Goal: Information Seeking & Learning: Check status

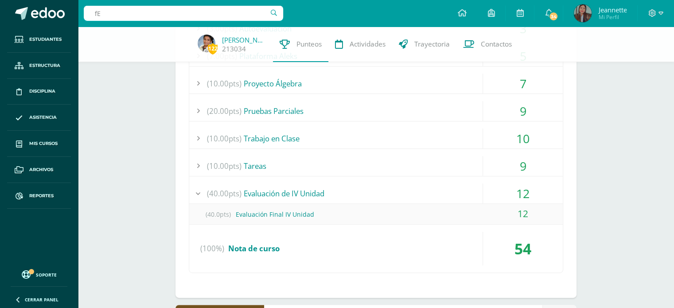
type input "f"
type input "Fernanda Diaz"
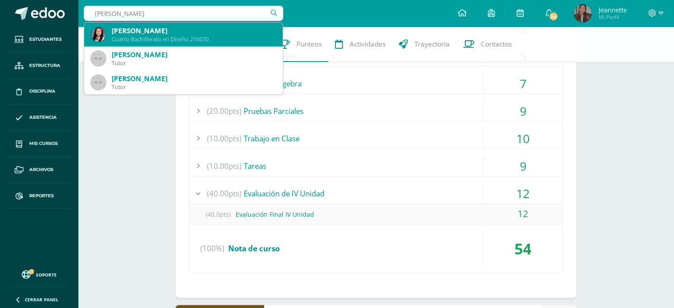
click at [210, 27] on div "[PERSON_NAME]" at bounding box center [194, 30] width 164 height 9
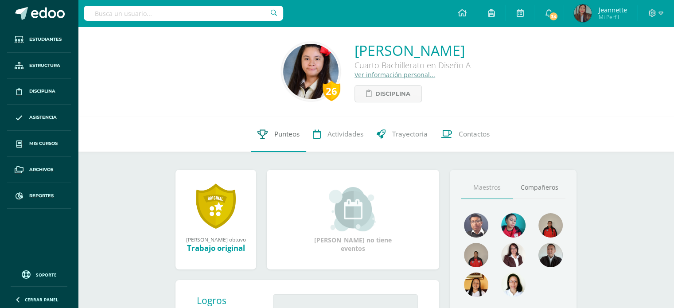
click at [287, 134] on span "Punteos" at bounding box center [286, 133] width 25 height 9
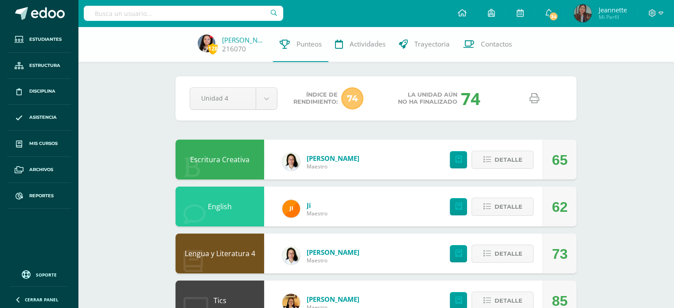
click at [535, 98] on icon at bounding box center [534, 98] width 10 height 10
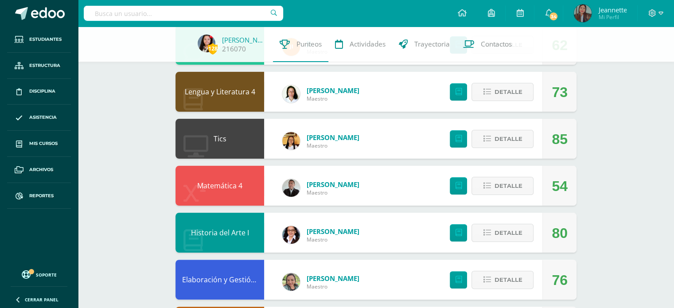
scroll to position [177, 0]
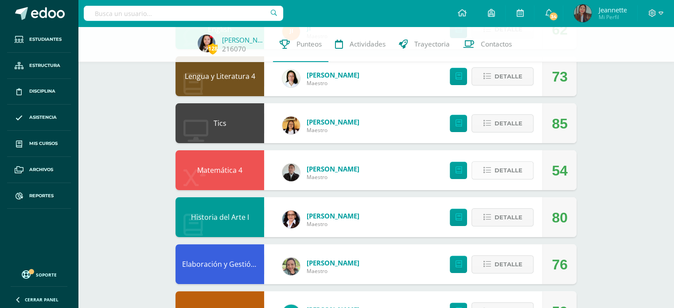
click at [507, 170] on span "Detalle" at bounding box center [508, 170] width 28 height 16
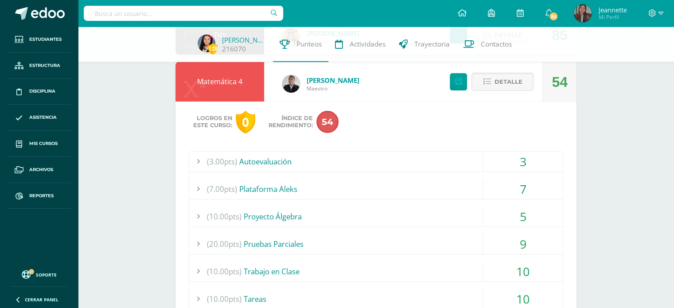
scroll to position [310, 0]
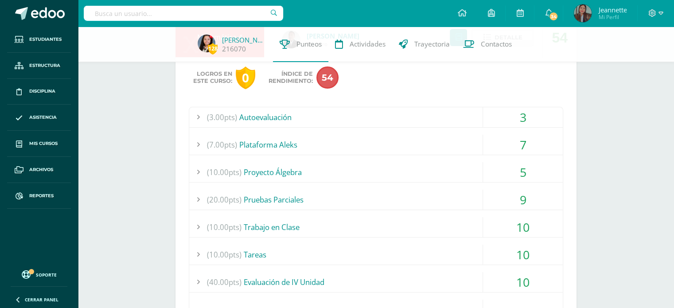
click at [536, 225] on div "10" at bounding box center [523, 227] width 80 height 20
click at [527, 198] on div "9" at bounding box center [523, 200] width 80 height 20
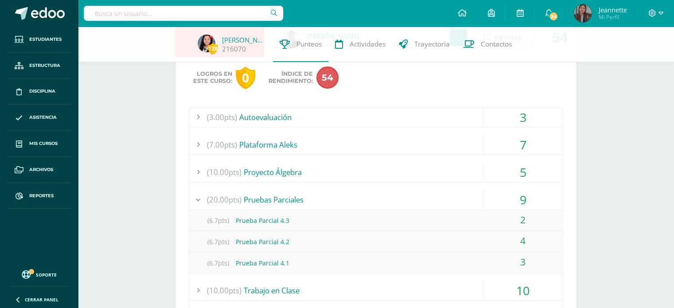
click at [526, 197] on div "9" at bounding box center [523, 200] width 80 height 20
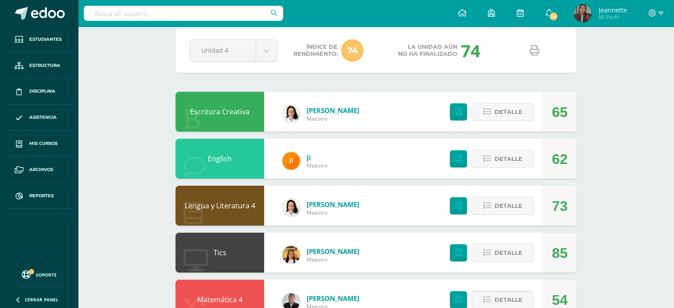
scroll to position [0, 0]
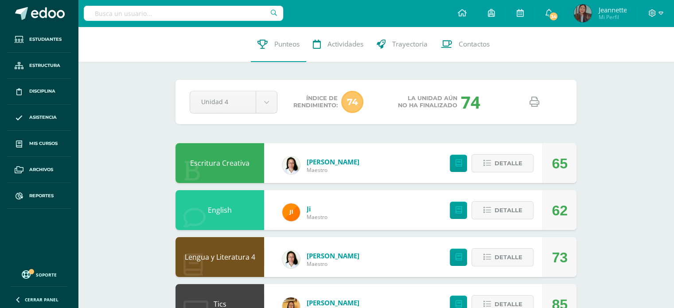
click at [534, 98] on icon at bounding box center [534, 102] width 10 height 10
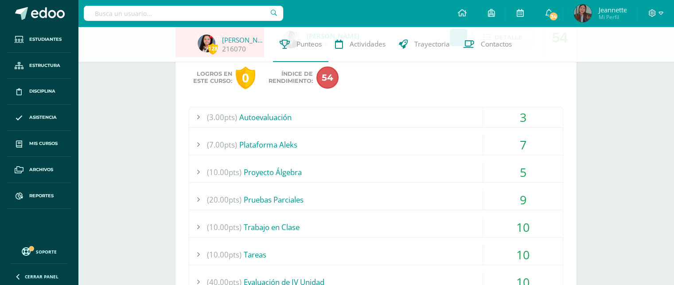
scroll to position [354, 0]
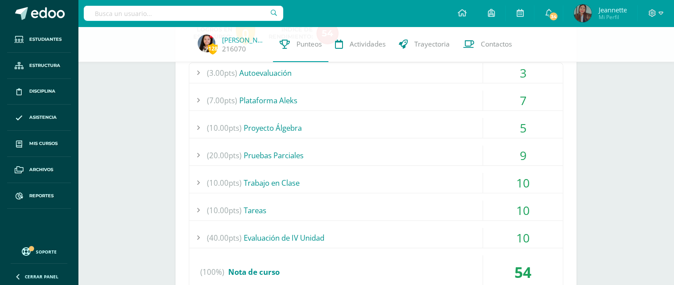
click at [508, 73] on div "3" at bounding box center [523, 73] width 80 height 20
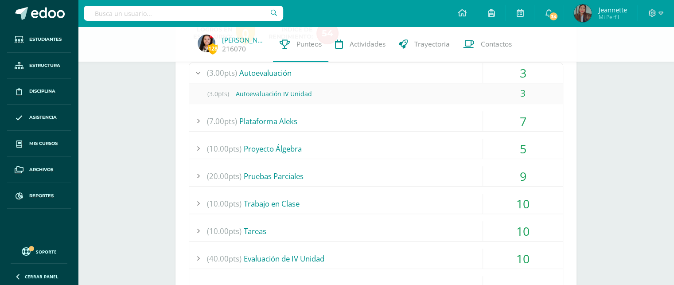
click at [508, 73] on div "3" at bounding box center [523, 73] width 80 height 20
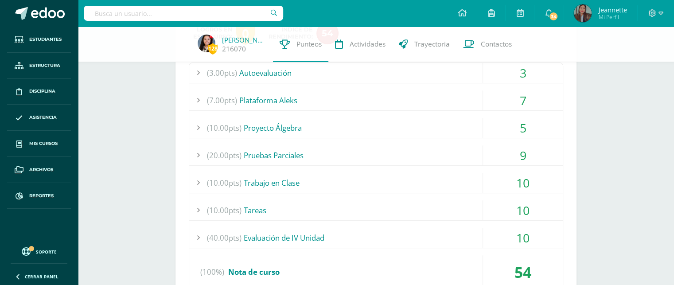
click at [512, 102] on div "7" at bounding box center [523, 100] width 80 height 20
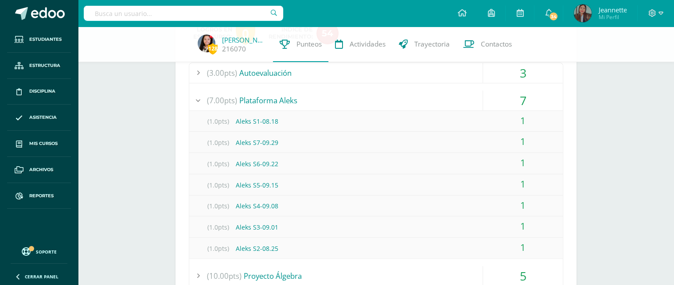
click at [512, 102] on div "7" at bounding box center [523, 100] width 80 height 20
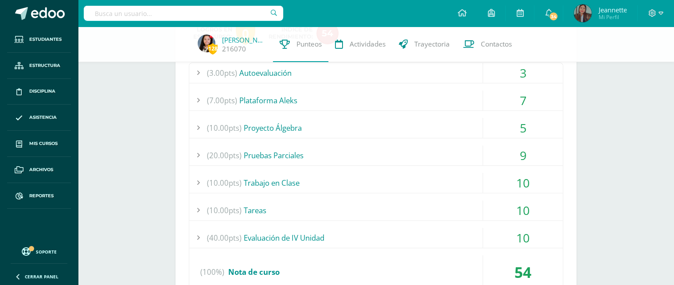
click at [517, 132] on div "5" at bounding box center [523, 128] width 80 height 20
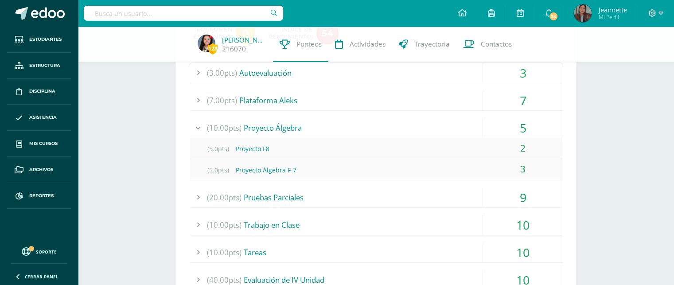
click at [512, 129] on div "5" at bounding box center [523, 128] width 80 height 20
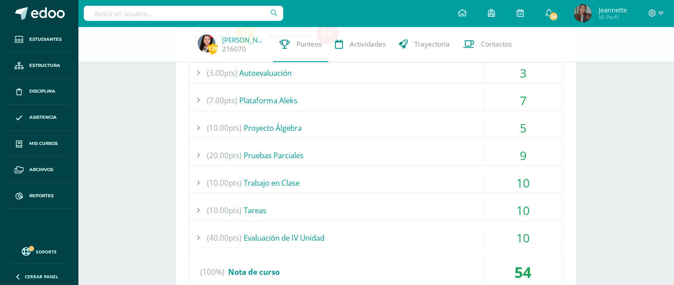
click at [512, 155] on div "9" at bounding box center [523, 155] width 80 height 20
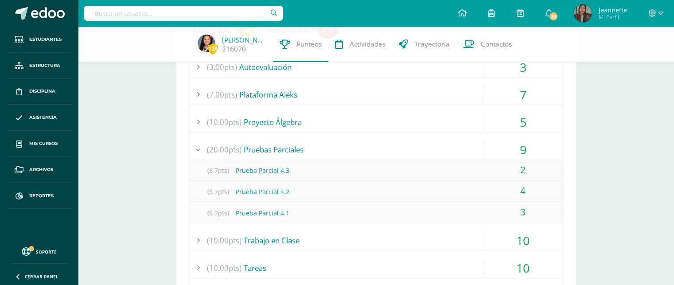
scroll to position [399, 0]
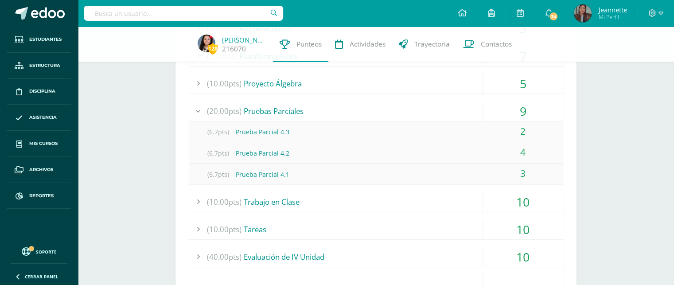
click at [498, 108] on div "9" at bounding box center [523, 111] width 80 height 20
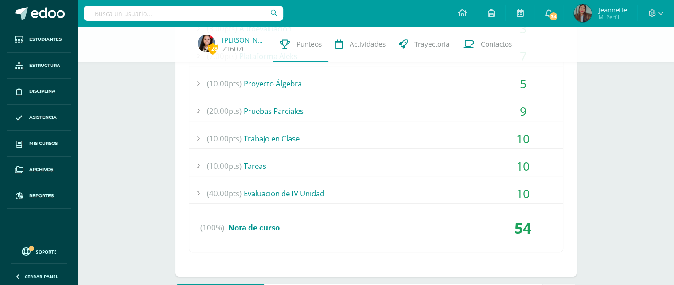
click at [515, 144] on div "10" at bounding box center [523, 138] width 80 height 20
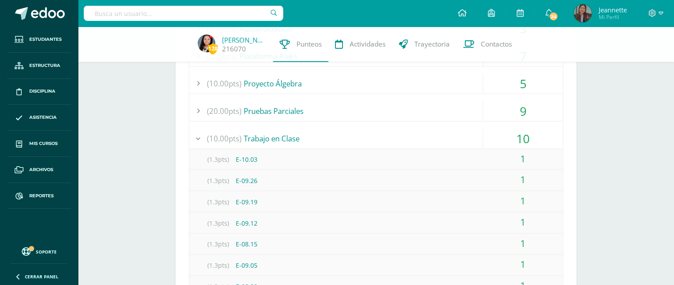
click at [515, 144] on div "10" at bounding box center [523, 138] width 80 height 20
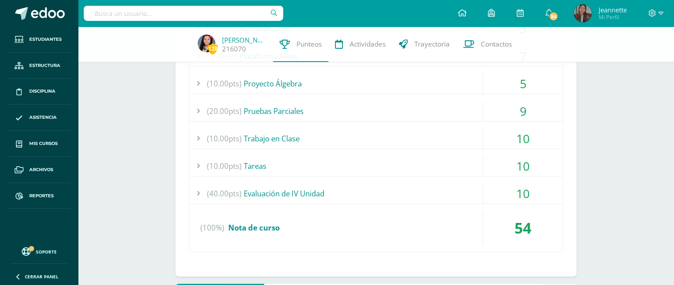
click at [517, 178] on div "(3.00pts) Autoevaluación 3 (3.0pts) Autoevaluación IV Unidad 3" at bounding box center [376, 135] width 374 height 234
click at [514, 170] on div "10" at bounding box center [523, 166] width 80 height 20
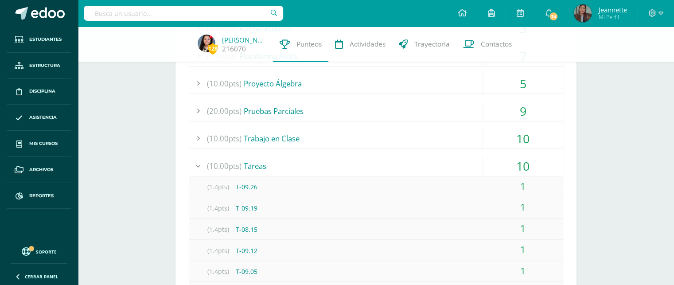
click at [514, 170] on div "10" at bounding box center [523, 166] width 80 height 20
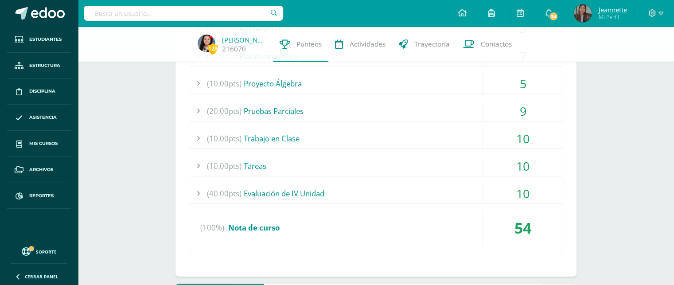
click at [504, 195] on div "10" at bounding box center [523, 193] width 80 height 20
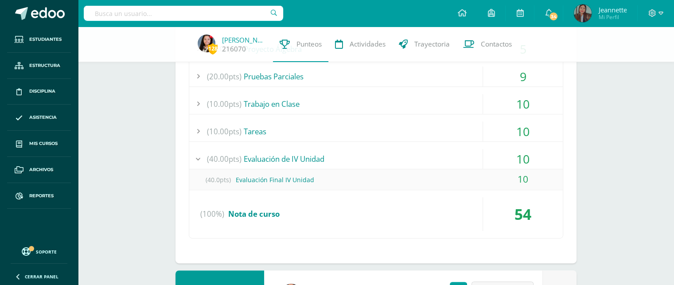
scroll to position [443, 0]
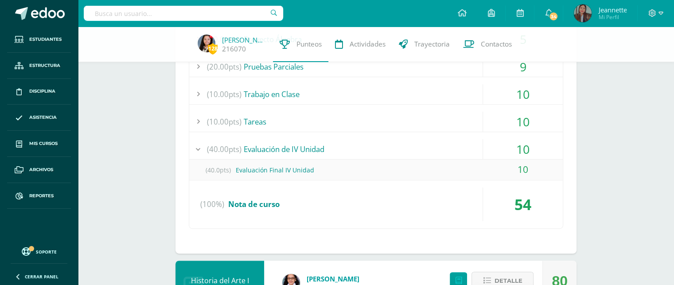
click at [509, 147] on div "10" at bounding box center [523, 149] width 80 height 20
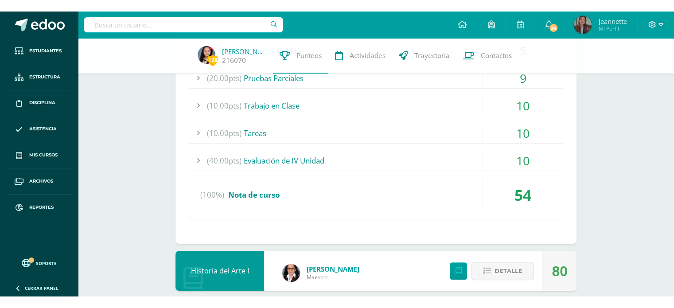
scroll to position [354, 0]
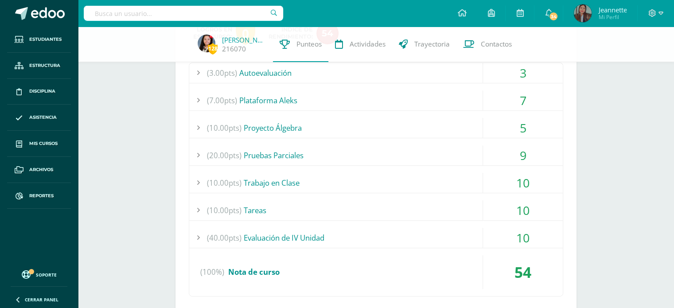
click at [227, 16] on input "text" at bounding box center [183, 13] width 199 height 15
type input "lisbeth de león"
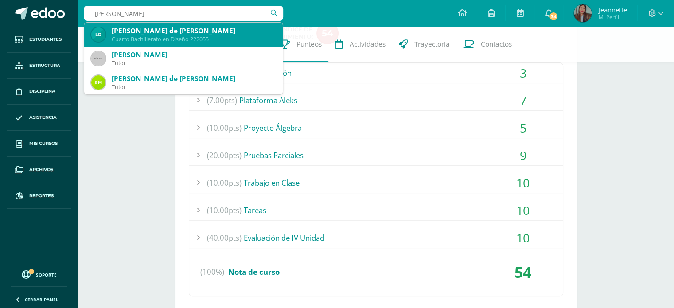
click at [216, 40] on div "Cuarto Bachillerato en Diseño 222055" at bounding box center [194, 39] width 164 height 8
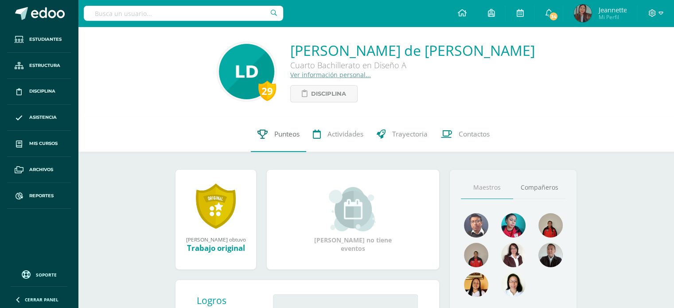
click at [281, 138] on span "Punteos" at bounding box center [286, 133] width 25 height 9
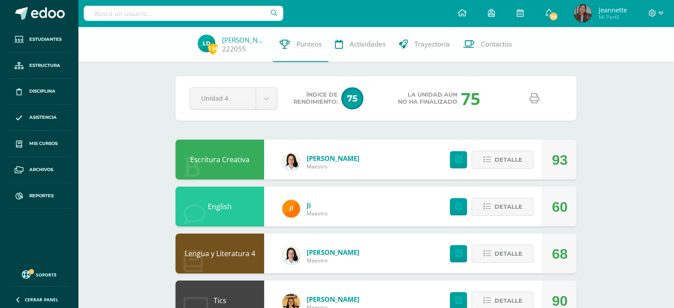
click at [533, 97] on icon at bounding box center [534, 98] width 10 height 10
click at [223, 11] on input "text" at bounding box center [183, 13] width 199 height 15
drag, startPoint x: 204, startPoint y: 16, endPoint x: 82, endPoint y: 3, distance: 122.0
click at [82, 3] on div "María Configuración Cerrar sesión Jeannette Mi Perfil 34 34 Avisos 1753 avisos …" at bounding box center [376, 13] width 596 height 27
type input "kerstin"
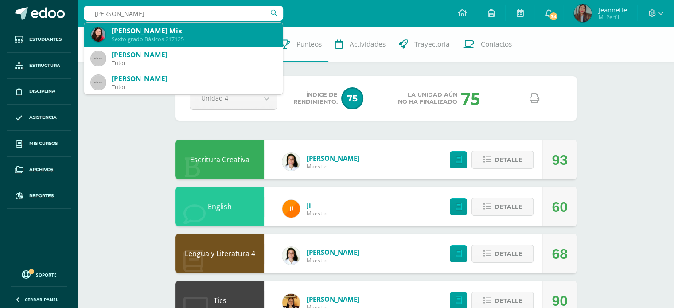
click at [198, 37] on div "Sexto grado Básicos 217125" at bounding box center [194, 39] width 164 height 8
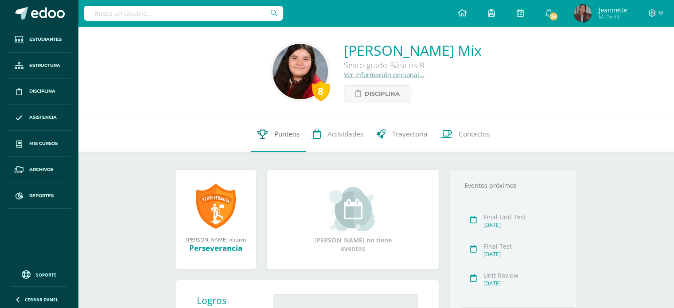
click at [268, 135] on link "Punteos" at bounding box center [278, 133] width 55 height 35
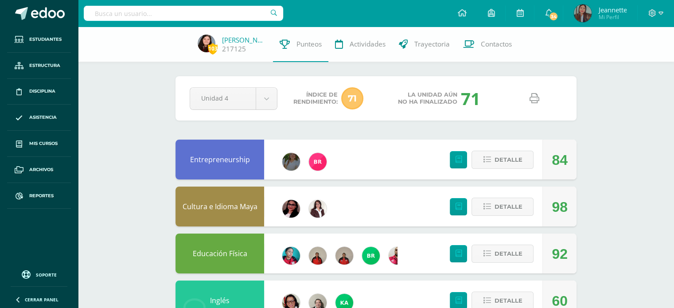
click at [535, 100] on icon at bounding box center [534, 98] width 10 height 10
click at [214, 11] on input "text" at bounding box center [183, 13] width 199 height 15
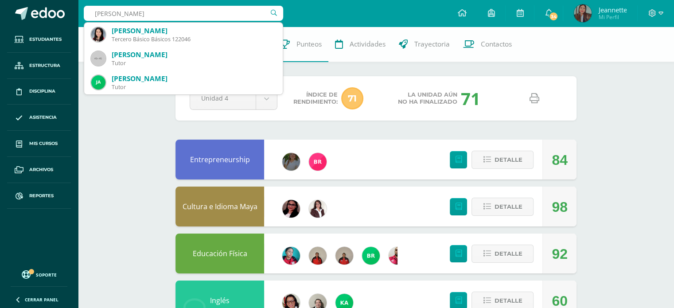
type input "[PERSON_NAME]"
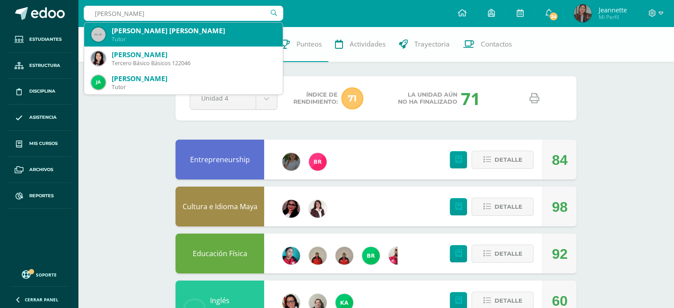
click at [201, 40] on div "Tutor" at bounding box center [194, 39] width 164 height 8
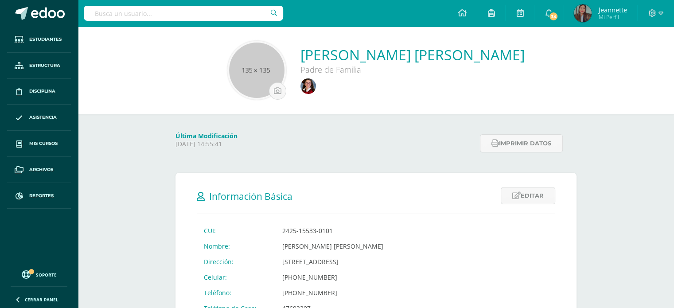
click at [172, 16] on input "text" at bounding box center [183, 13] width 199 height 15
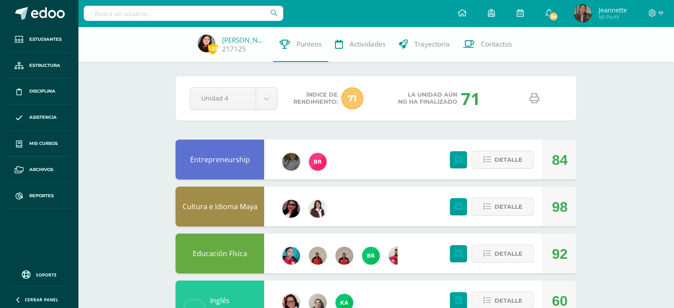
click at [172, 16] on input "text" at bounding box center [183, 13] width 199 height 15
type input "[PERSON_NAME]"
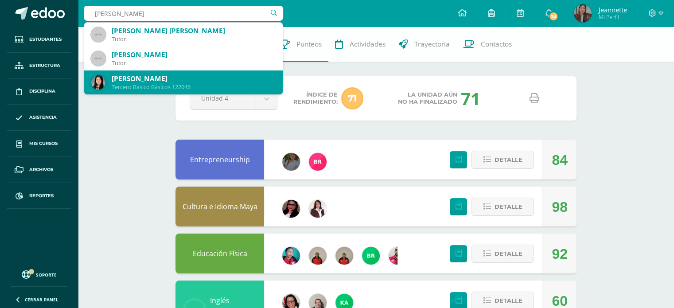
click at [178, 85] on div "Tercero Básico Básicos 122046" at bounding box center [194, 87] width 164 height 8
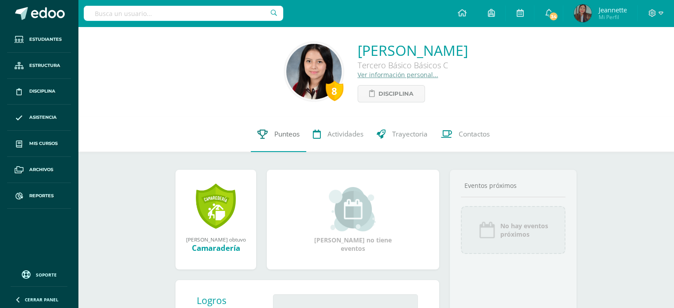
click at [285, 136] on span "Punteos" at bounding box center [286, 133] width 25 height 9
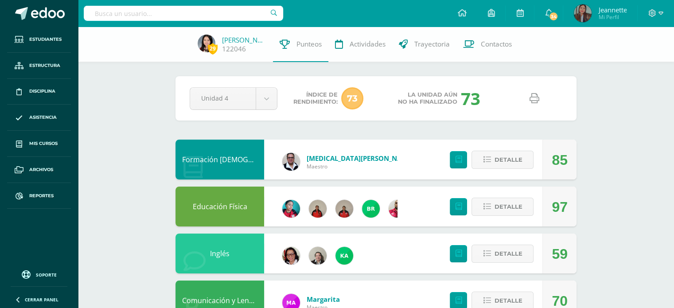
click at [539, 100] on link at bounding box center [534, 98] width 23 height 23
click at [234, 12] on input "text" at bounding box center [183, 13] width 199 height 15
type input "lisbeth de león"
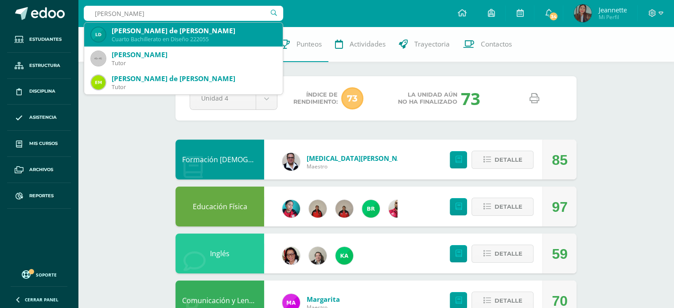
click at [225, 31] on div "Lisbeth del Rosario de León Davila" at bounding box center [194, 30] width 164 height 9
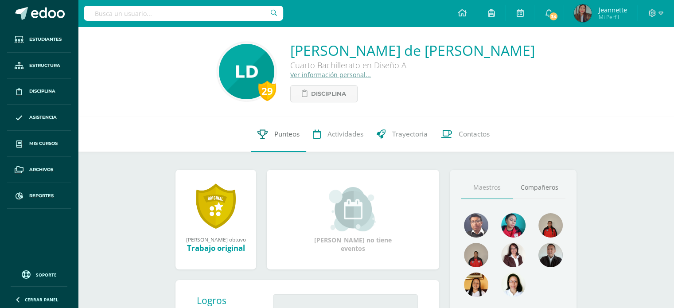
click at [281, 133] on span "Punteos" at bounding box center [286, 133] width 25 height 9
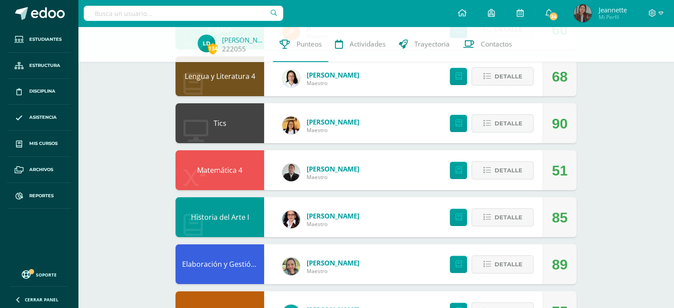
scroll to position [177, 0]
click at [514, 174] on span "Detalle" at bounding box center [508, 170] width 28 height 16
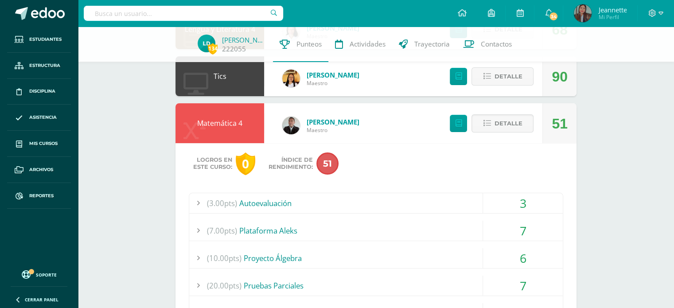
scroll to position [310, 0]
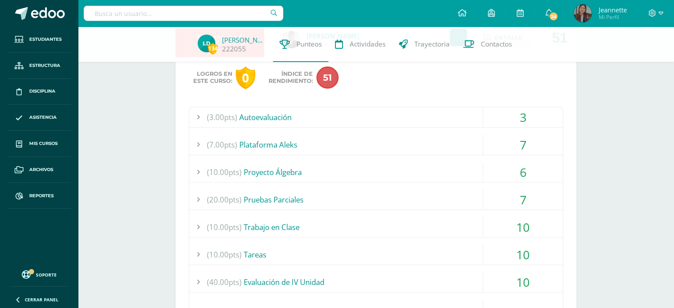
click at [524, 201] on div "7" at bounding box center [523, 200] width 80 height 20
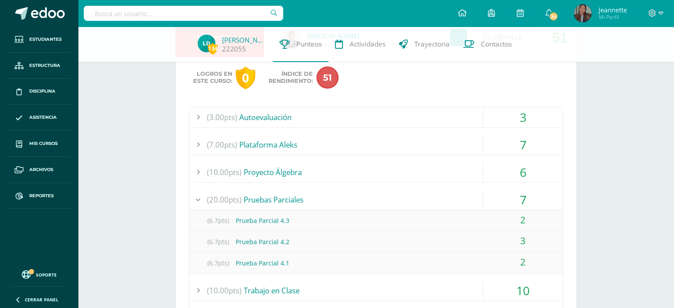
click at [524, 201] on div "7" at bounding box center [523, 200] width 80 height 20
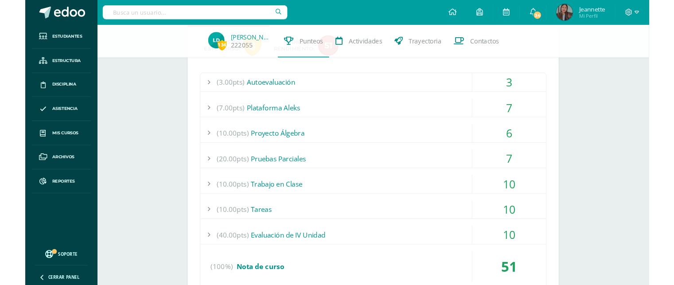
scroll to position [354, 0]
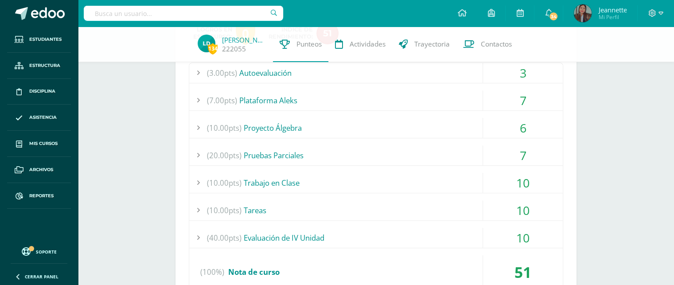
click at [413, 101] on div "(7.00pts) Plataforma Aleks" at bounding box center [375, 100] width 373 height 20
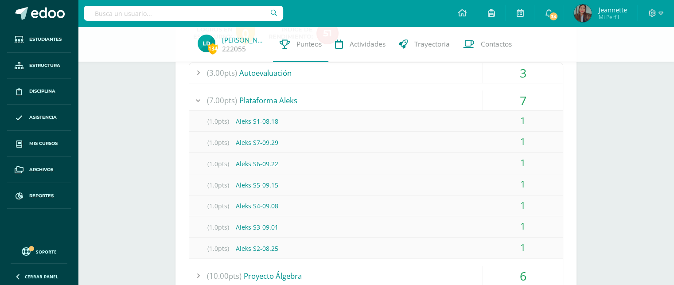
click at [413, 101] on div "(7.00pts) Plataforma Aleks" at bounding box center [375, 100] width 373 height 20
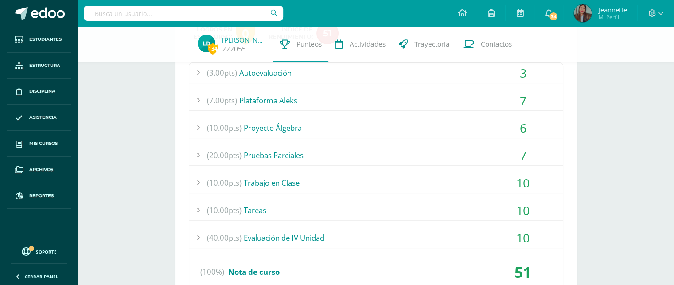
click at [395, 133] on div "(10.00pts) Proyecto Álgebra" at bounding box center [375, 128] width 373 height 20
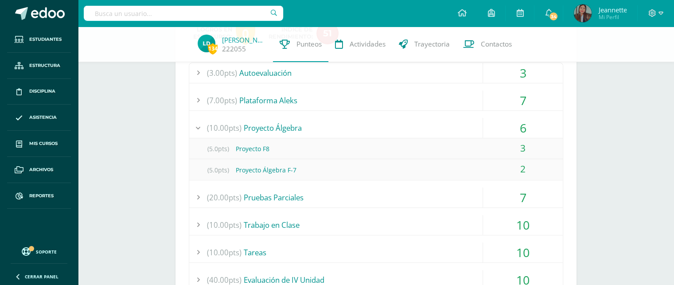
click at [395, 133] on div "(10.00pts) Proyecto Álgebra" at bounding box center [375, 128] width 373 height 20
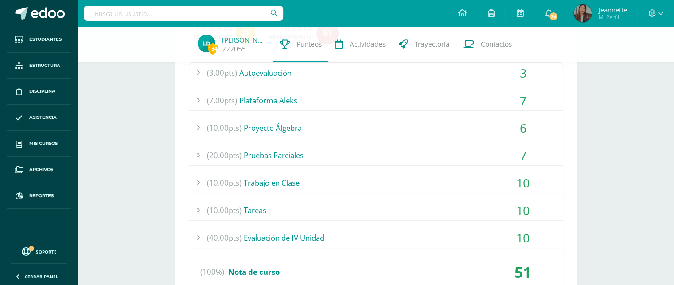
click at [446, 155] on div "(20.00pts) Pruebas Parciales" at bounding box center [375, 155] width 373 height 20
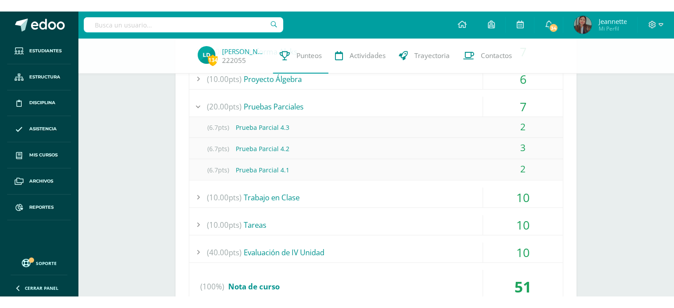
scroll to position [443, 0]
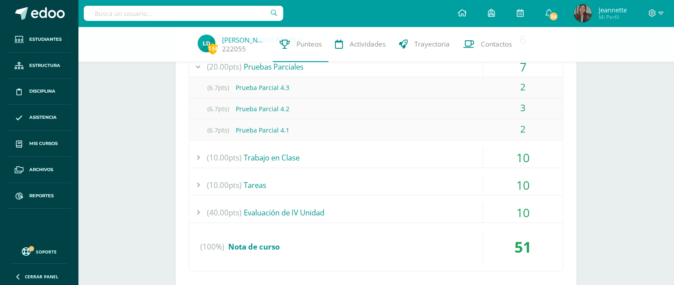
click at [361, 70] on div "(20.00pts) Pruebas Parciales" at bounding box center [375, 67] width 373 height 20
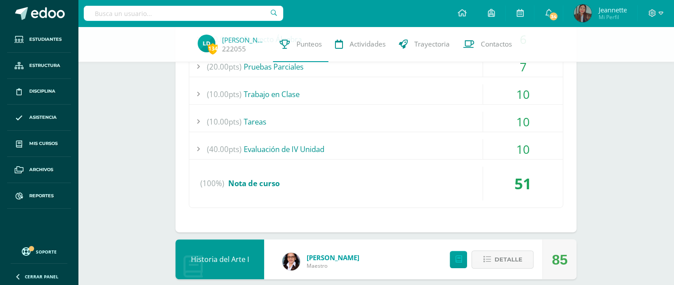
click at [370, 95] on div "(10.00pts) Trabajo en Clase" at bounding box center [375, 94] width 373 height 20
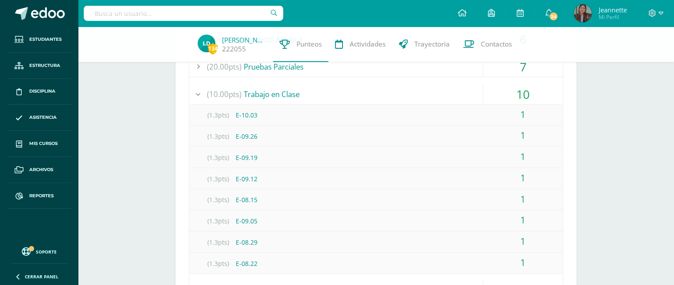
click at [370, 95] on div "(10.00pts) Trabajo en Clase" at bounding box center [375, 94] width 373 height 20
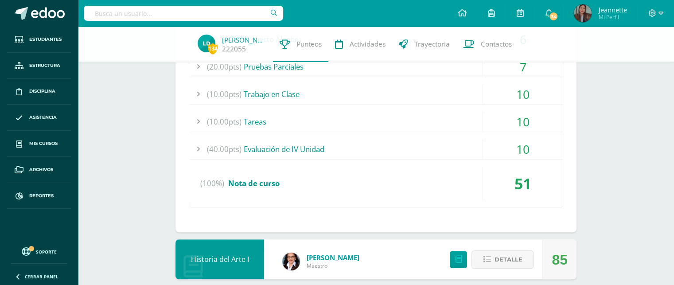
click at [383, 121] on div "(10.00pts) Tareas" at bounding box center [375, 122] width 373 height 20
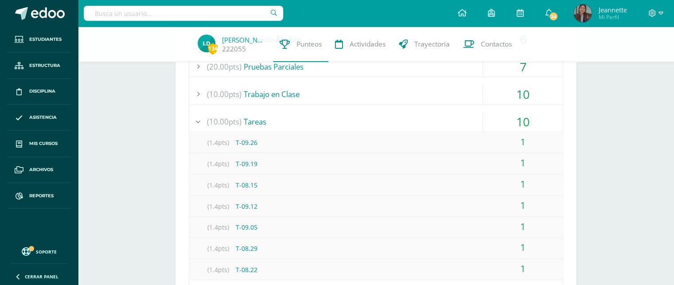
click at [383, 121] on div "(10.00pts) Tareas" at bounding box center [375, 122] width 373 height 20
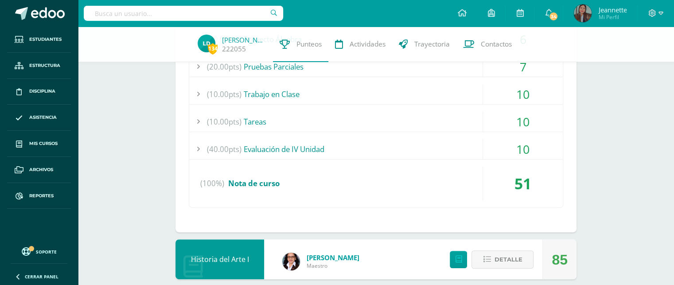
click at [388, 149] on div "(40.00pts) Evaluación de IV Unidad" at bounding box center [375, 149] width 373 height 20
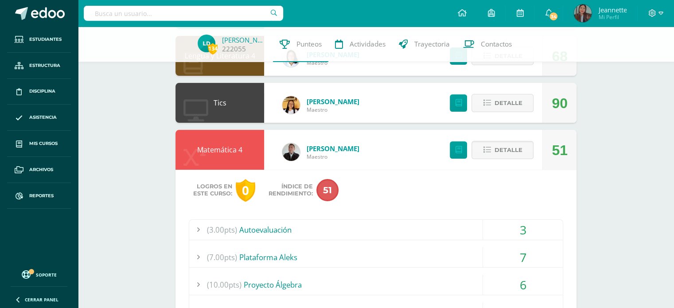
scroll to position [177, 0]
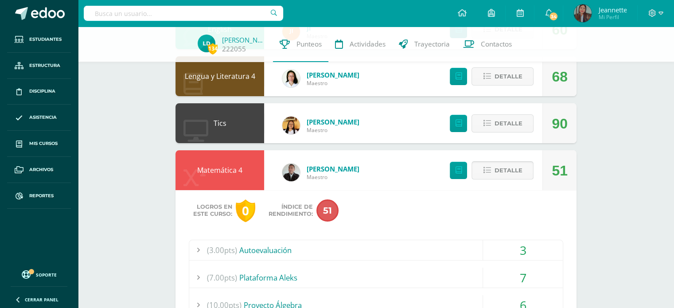
click at [503, 164] on span "Detalle" at bounding box center [508, 170] width 28 height 16
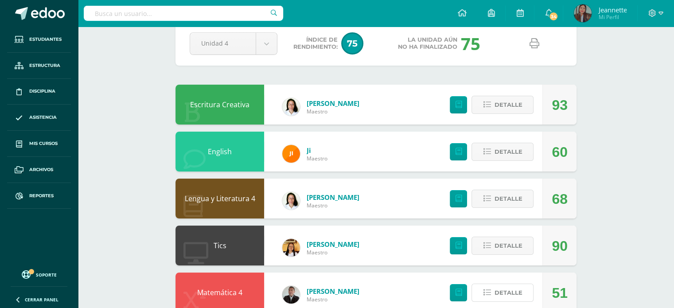
scroll to position [0, 0]
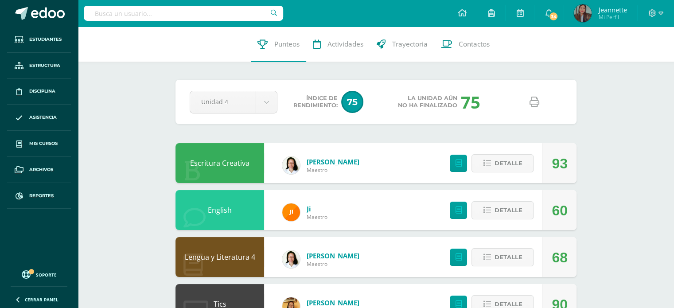
click at [210, 16] on input "text" at bounding box center [183, 13] width 199 height 15
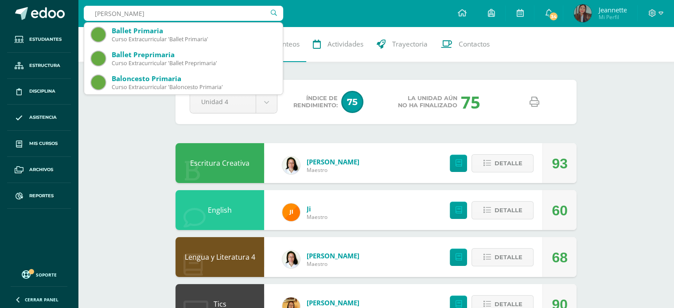
type input "maria jose bar"
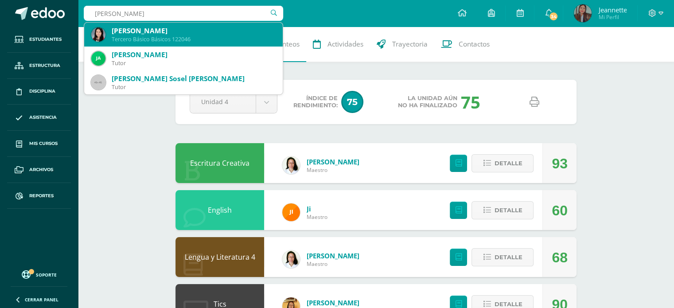
click at [212, 35] on div "Maria Jose Barillas Orellana" at bounding box center [194, 30] width 164 height 9
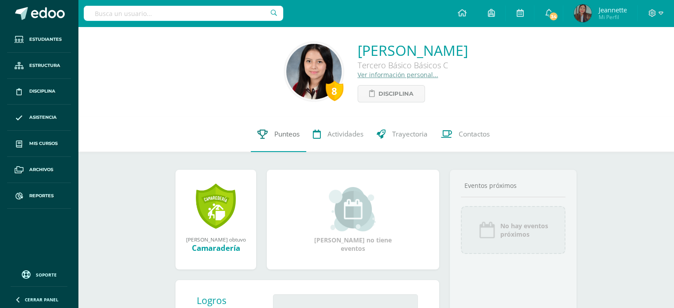
click at [278, 136] on span "Punteos" at bounding box center [286, 133] width 25 height 9
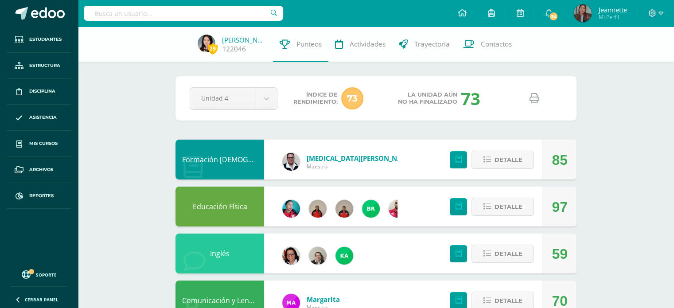
click at [536, 104] on link at bounding box center [534, 98] width 23 height 23
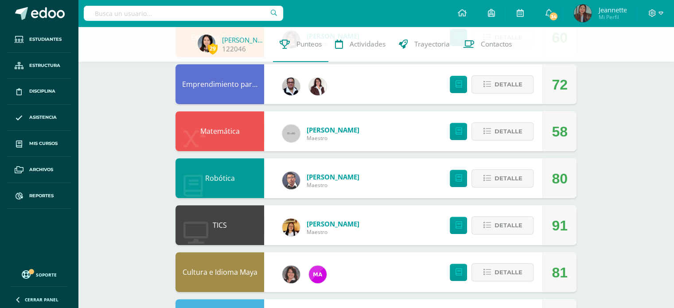
scroll to position [266, 0]
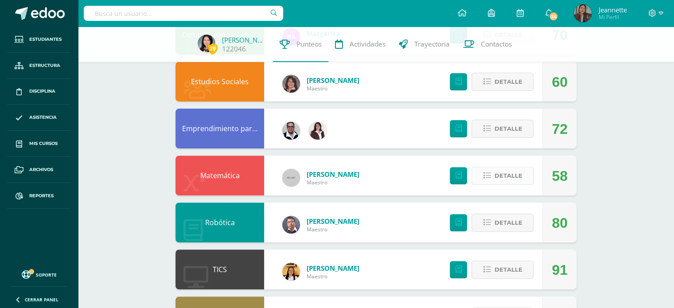
click at [523, 175] on button "Detalle" at bounding box center [502, 176] width 62 height 18
